Goal: Navigation & Orientation: Find specific page/section

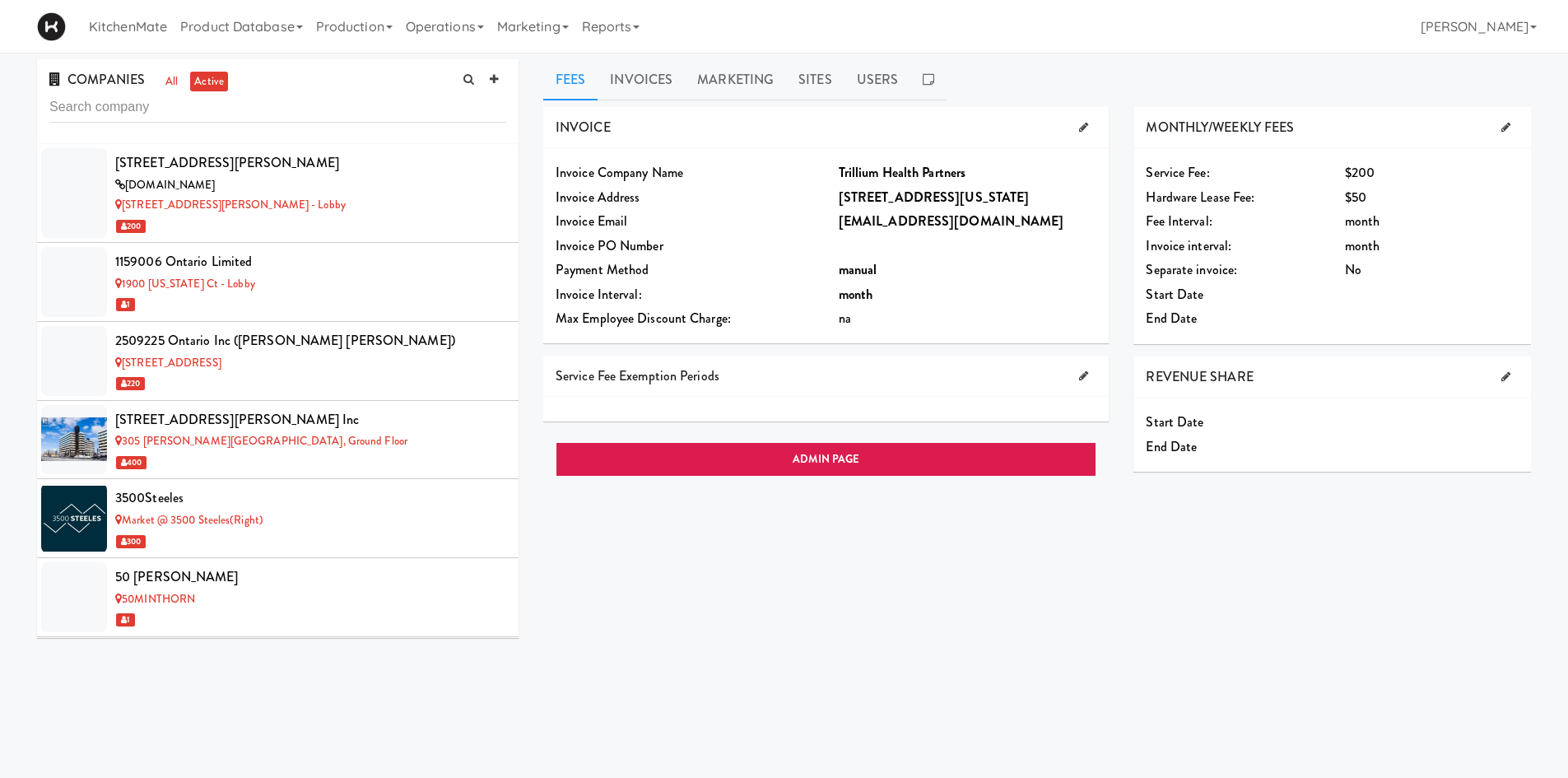
scroll to position [10148, 0]
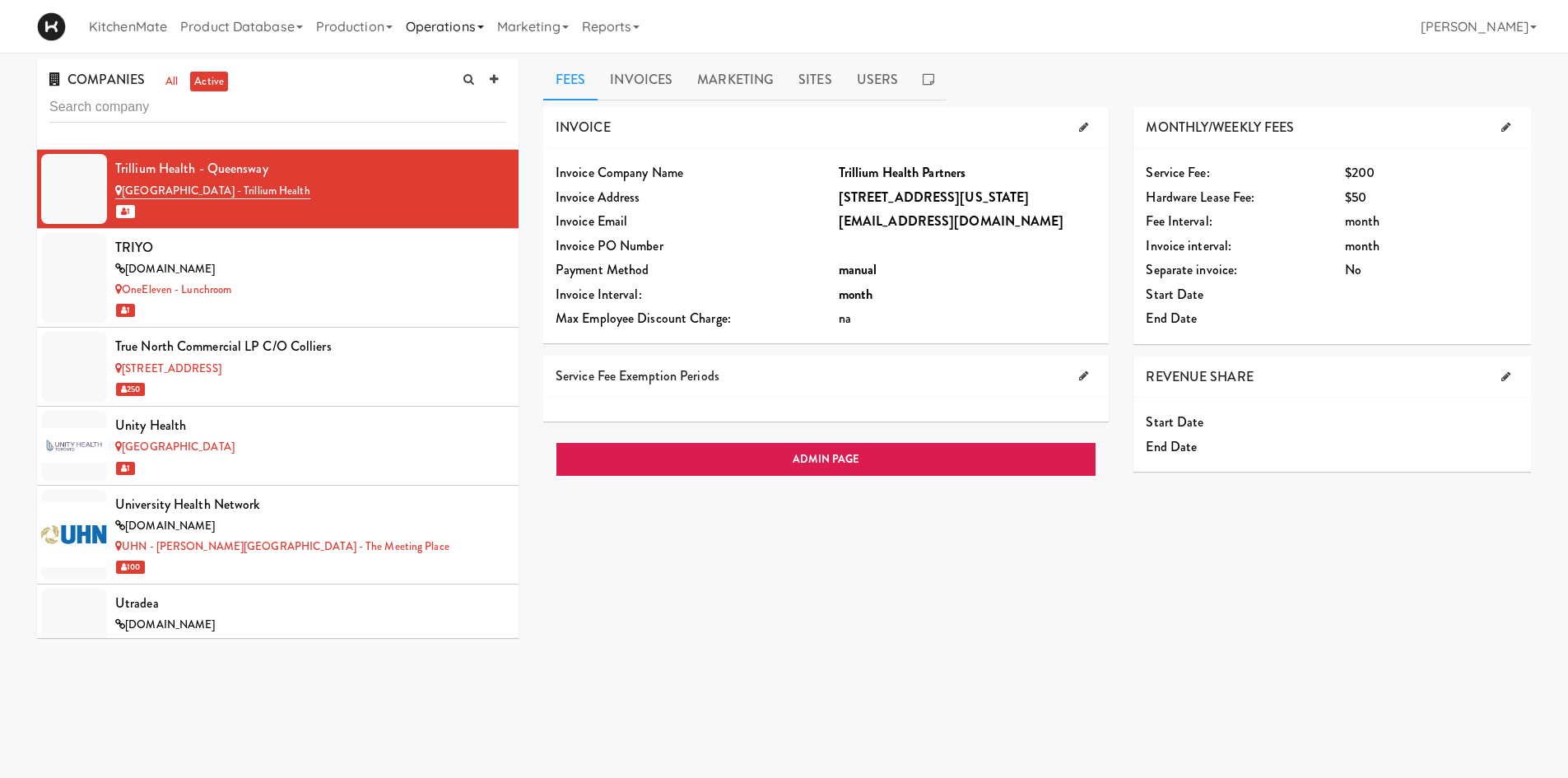
click at [478, 28] on link "Operations" at bounding box center [445, 26] width 92 height 53
click at [484, 78] on link "Sites" at bounding box center [465, 72] width 132 height 30
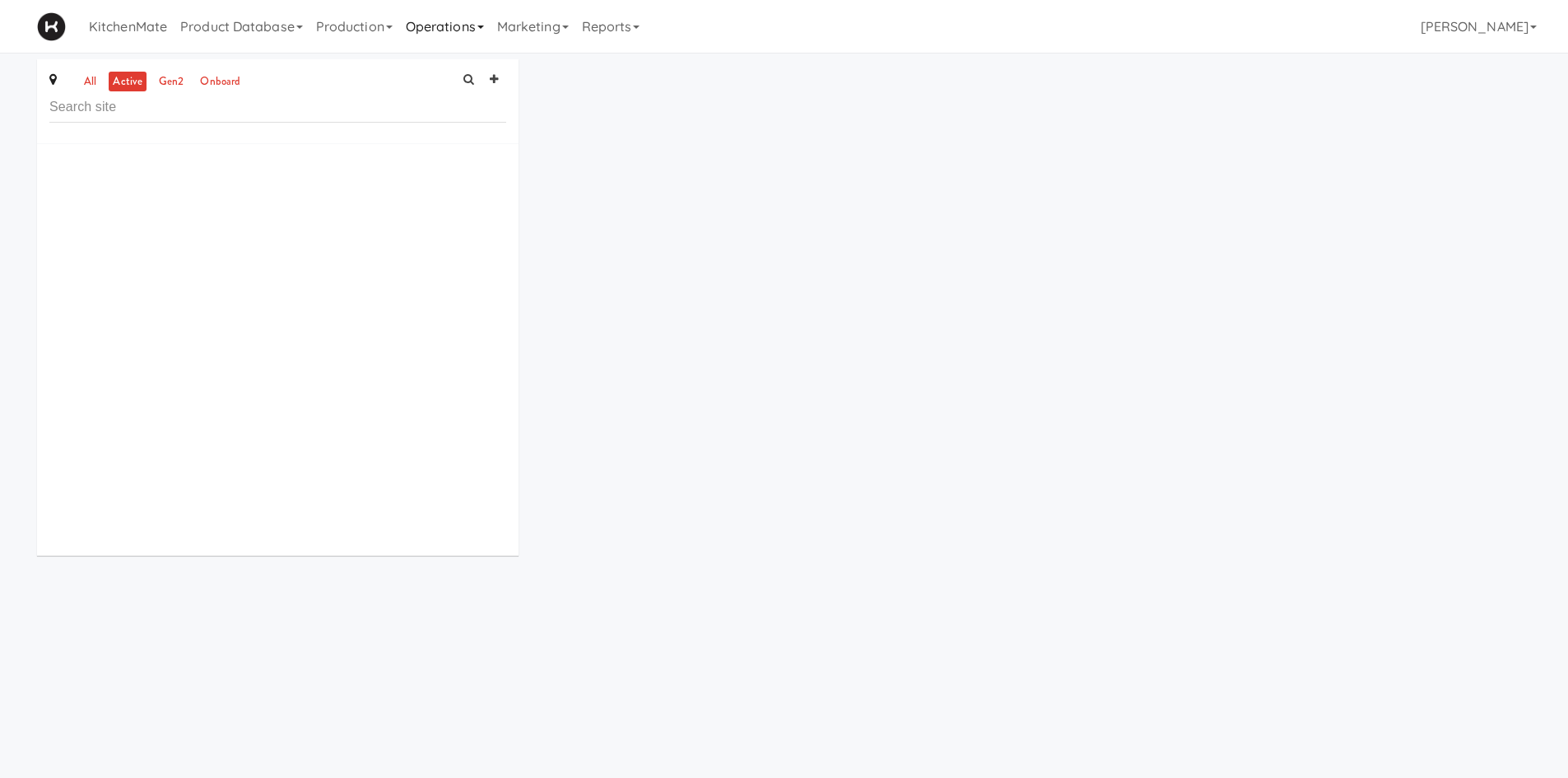
click at [468, 26] on link "Operations" at bounding box center [445, 26] width 92 height 53
click at [463, 100] on link "Companies" at bounding box center [465, 101] width 132 height 30
click at [152, 25] on link "KitchenMate" at bounding box center [128, 26] width 92 height 53
click at [303, 25] on icon at bounding box center [299, 27] width 6 height 4
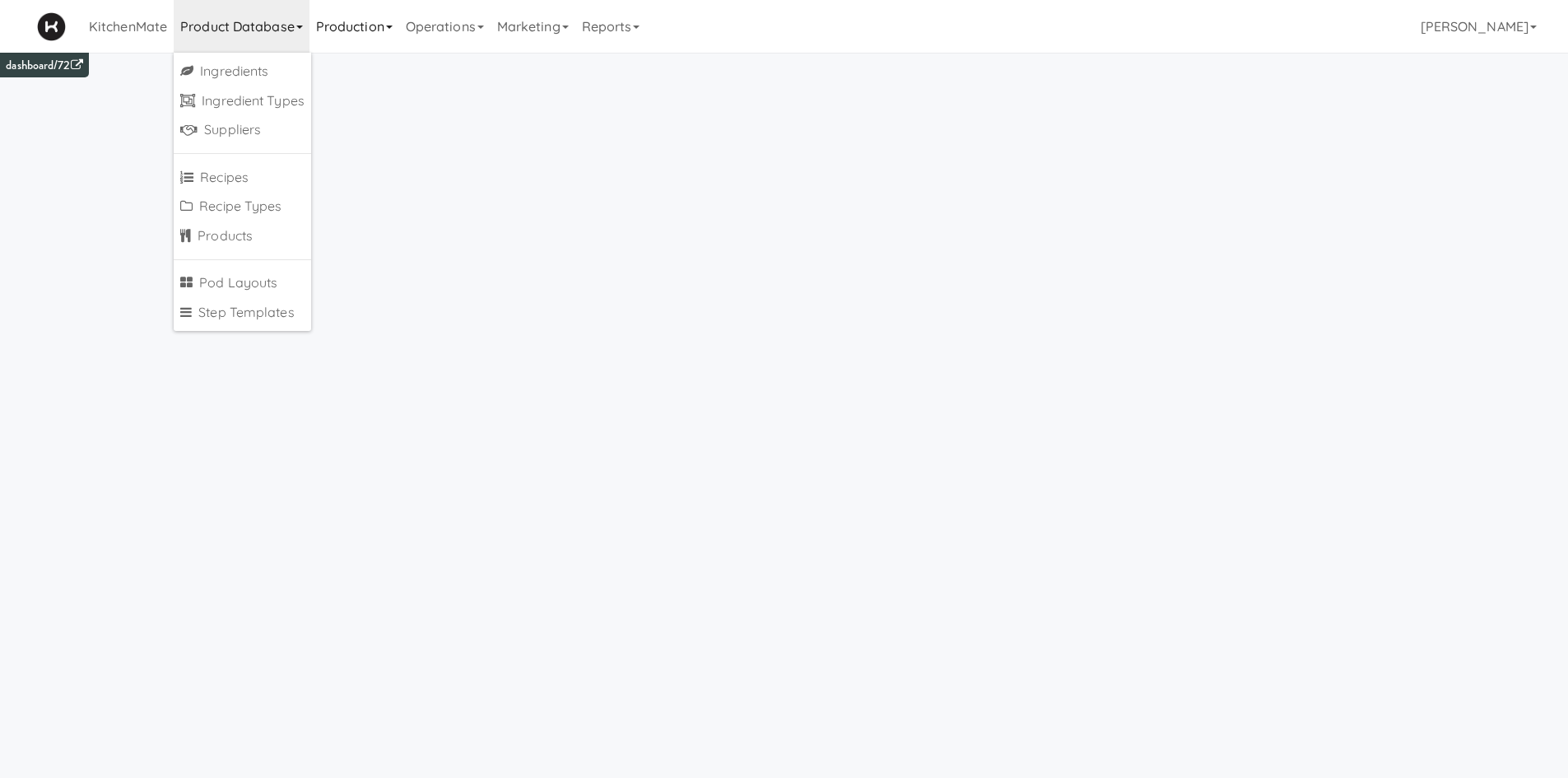
click at [374, 28] on link "Production" at bounding box center [354, 26] width 90 height 53
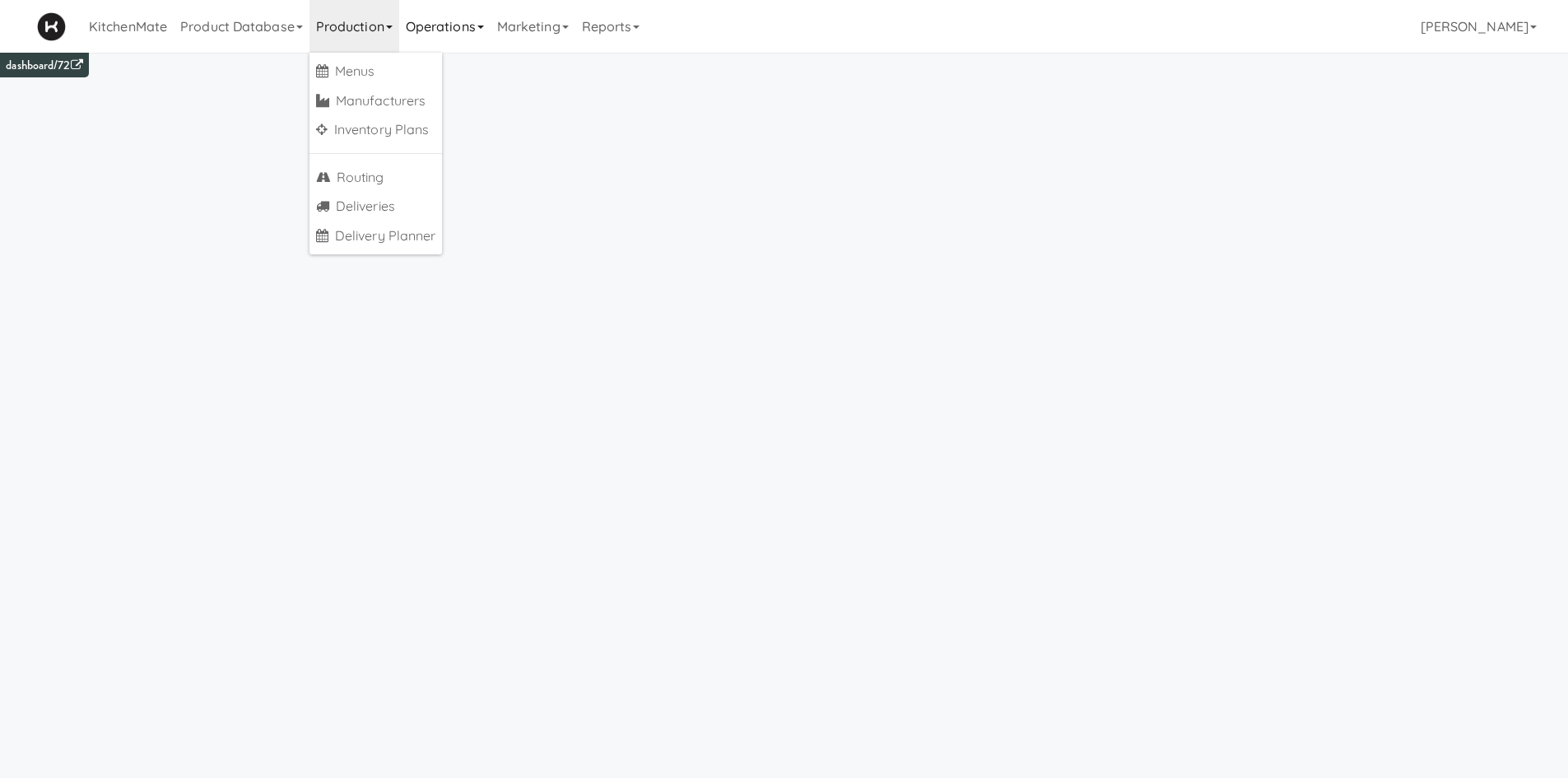
click at [474, 34] on link "Operations" at bounding box center [445, 26] width 92 height 53
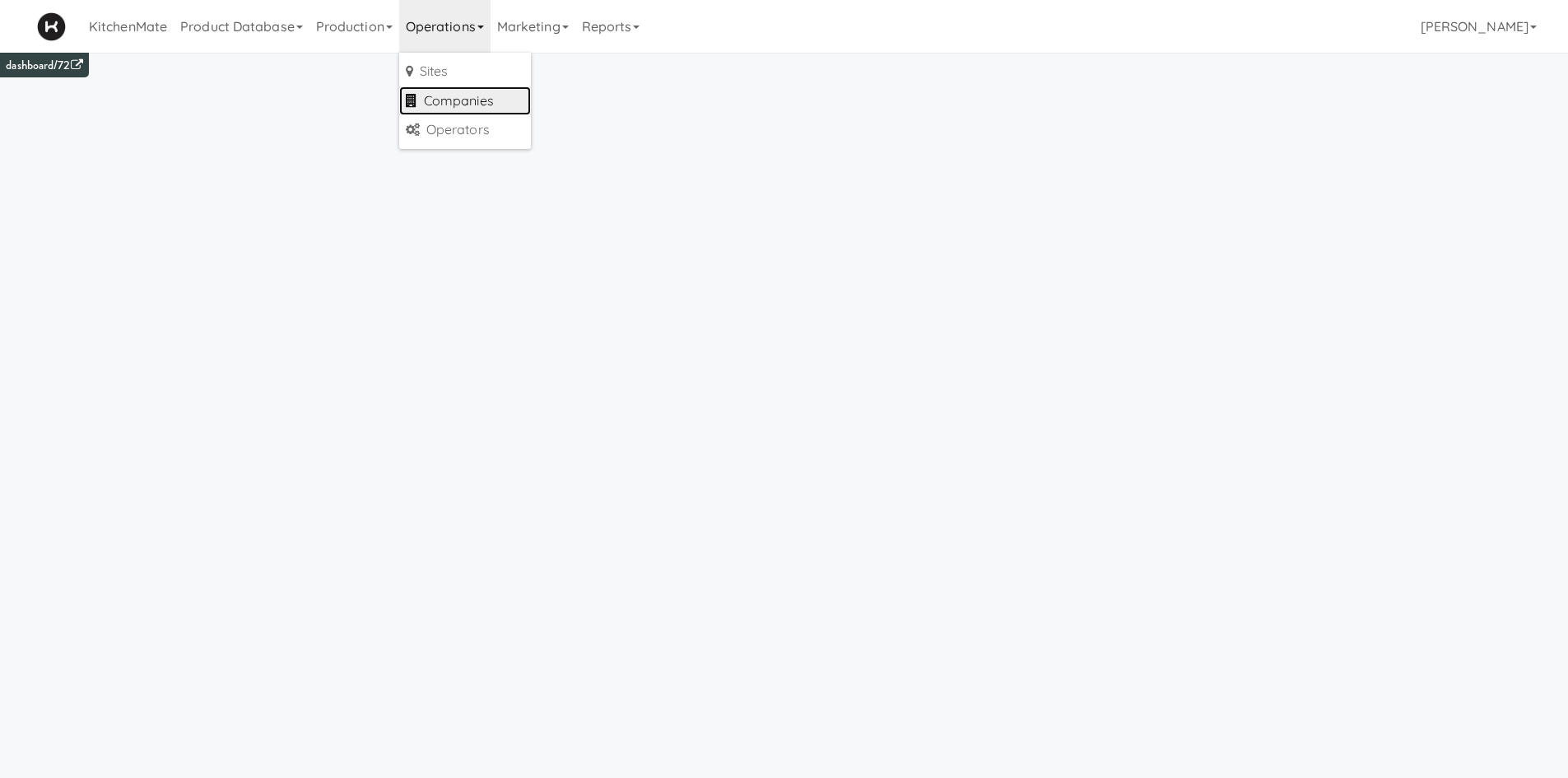
click at [429, 103] on link "Companies" at bounding box center [465, 101] width 132 height 30
